Goal: Task Accomplishment & Management: Manage account settings

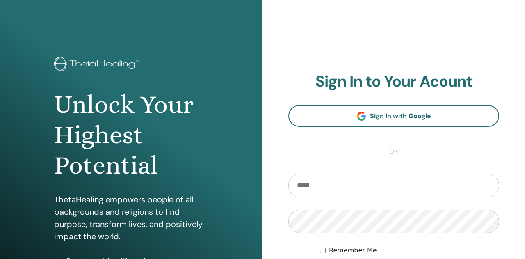
click at [327, 189] on input "email" at bounding box center [393, 185] width 211 height 24
type input "**********"
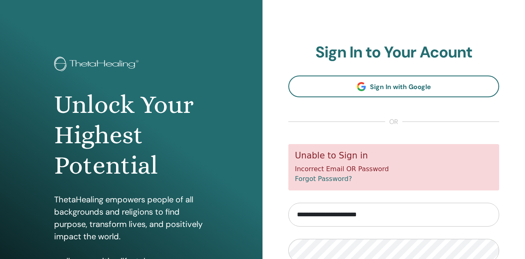
drag, startPoint x: 325, startPoint y: 215, endPoint x: 277, endPoint y: 214, distance: 48.0
click at [288, 214] on input "**********" at bounding box center [393, 215] width 211 height 24
type input "**********"
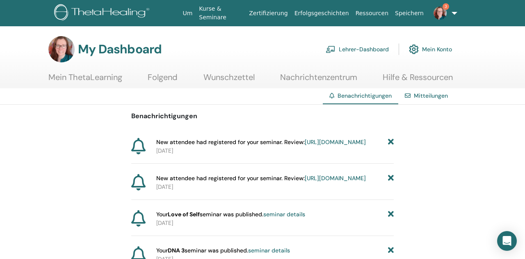
click at [365, 50] on link "Lehrer-Dashboard" at bounding box center [357, 49] width 63 height 18
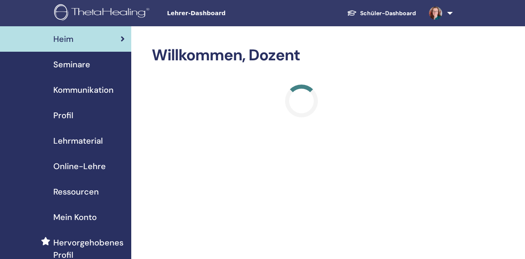
click at [72, 64] on span "Seminare" at bounding box center [71, 64] width 37 height 12
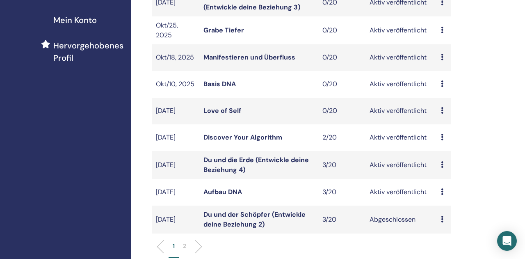
scroll to position [213, 0]
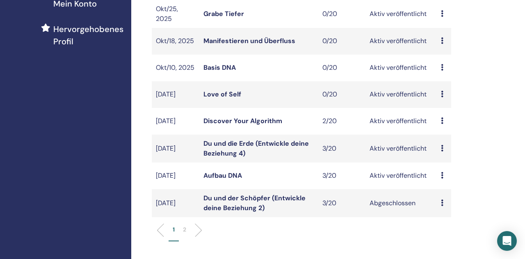
click at [207, 145] on link "Du und die Erde (Entwickle deine Beziehung 4)" at bounding box center [255, 148] width 105 height 18
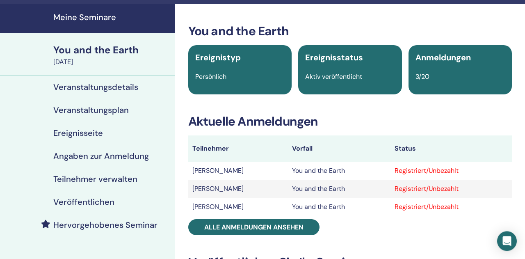
scroll to position [43, 0]
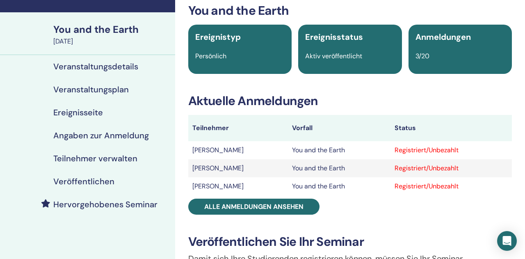
click at [91, 156] on h4 "Teilnehmer verwalten" at bounding box center [95, 158] width 84 height 10
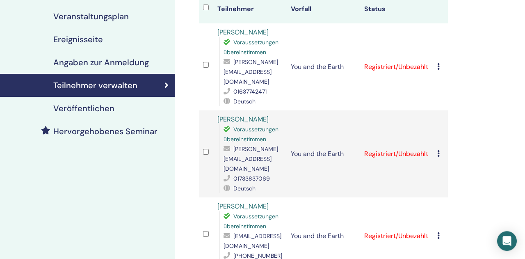
scroll to position [128, 0]
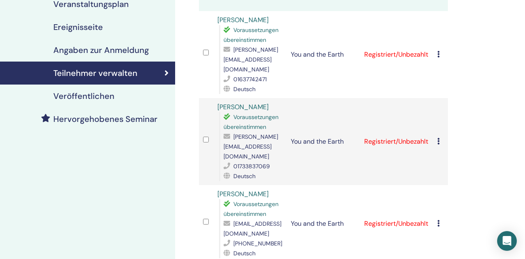
click at [225, 133] on icon at bounding box center [228, 136] width 10 height 7
click at [225, 172] on icon at bounding box center [228, 175] width 10 height 7
click at [223, 162] on icon at bounding box center [228, 165] width 10 height 7
click at [241, 102] on link "Kathryn Wild" at bounding box center [242, 106] width 51 height 9
click at [442, 137] on div "Registrierung stornieren Keine automatische Zertifizierung durchführen Als beza…" at bounding box center [440, 142] width 7 height 10
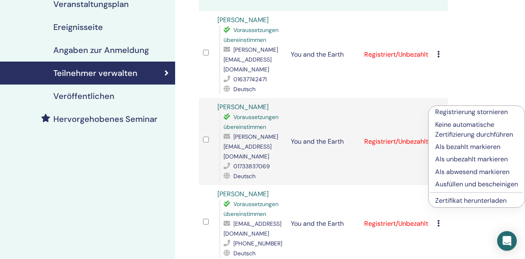
click at [467, 77] on div "Teilnehmer verwalten Massenaktionen Als CSV exportieren Teilnehmer Vorfall Stat…" at bounding box center [350, 153] width 350 height 511
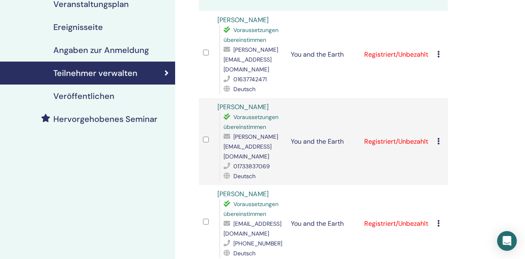
click at [226, 133] on icon at bounding box center [228, 136] width 10 height 7
click at [227, 162] on icon at bounding box center [228, 165] width 10 height 7
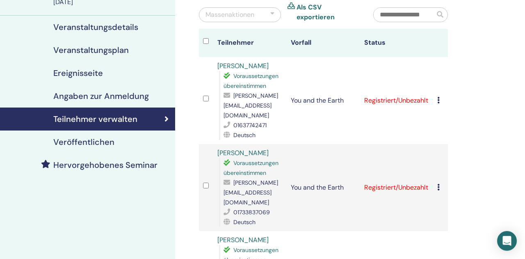
scroll to position [43, 0]
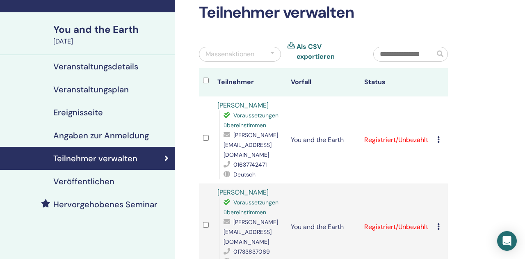
click at [244, 101] on link "Valeska Holtgräwe" at bounding box center [242, 105] width 51 height 9
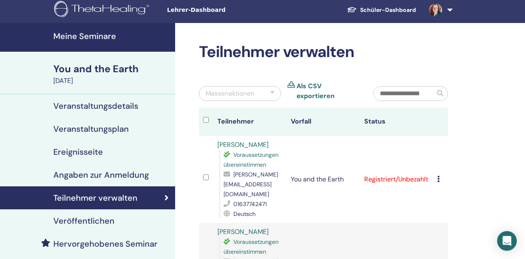
scroll to position [0, 0]
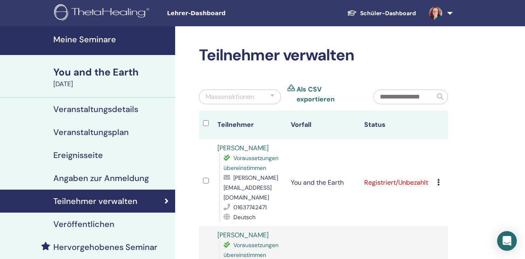
click at [435, 12] on img at bounding box center [435, 13] width 13 height 13
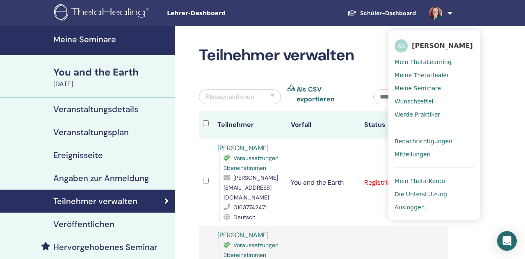
click at [408, 205] on span "Ausloggen" at bounding box center [409, 206] width 30 height 7
